Goal: Information Seeking & Learning: Find specific fact

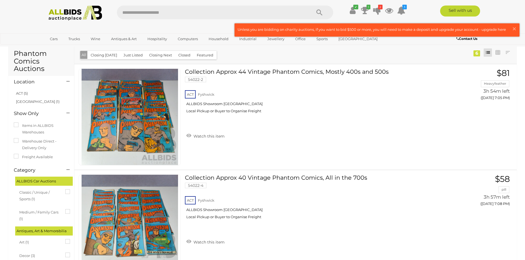
scroll to position [9, 0]
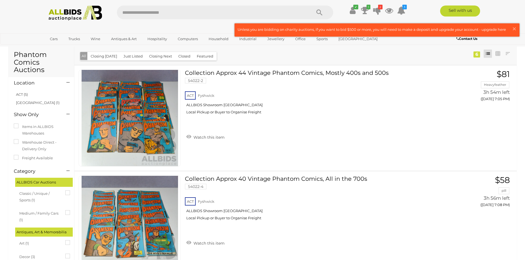
click at [184, 12] on input "text" at bounding box center [211, 13] width 189 height 14
type input "******"
click at [319, 12] on icon "Search" at bounding box center [319, 13] width 6 height 8
